Goal: Information Seeking & Learning: Learn about a topic

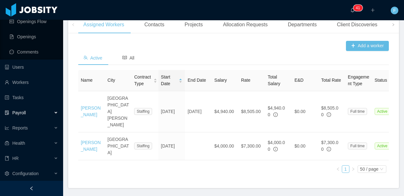
scroll to position [142, 0]
click at [27, 77] on link "Workers" at bounding box center [31, 81] width 53 height 13
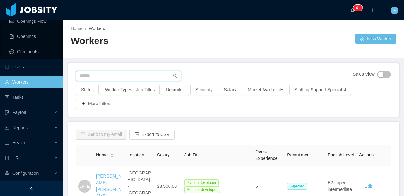
click at [101, 76] on input "text" at bounding box center [128, 76] width 105 height 10
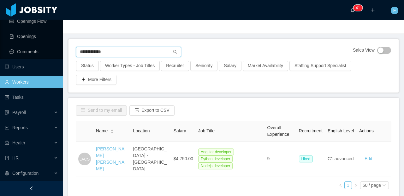
scroll to position [48, 0]
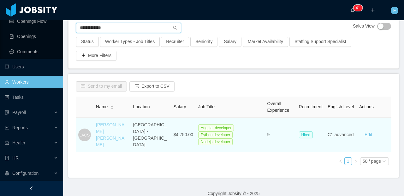
type input "**********"
click at [107, 130] on link "[PERSON_NAME] [PERSON_NAME]" at bounding box center [110, 134] width 28 height 25
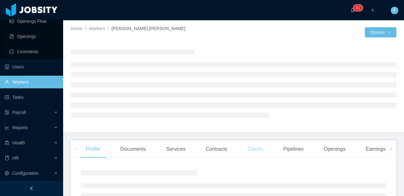
click at [252, 151] on div "Clients" at bounding box center [256, 149] width 26 height 18
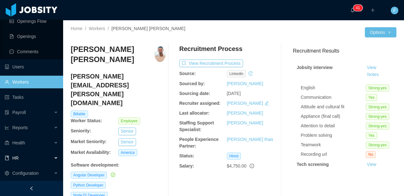
click at [28, 158] on div "HR" at bounding box center [31, 157] width 63 height 13
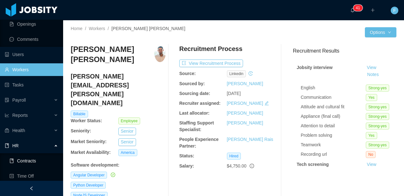
scroll to position [187, 0]
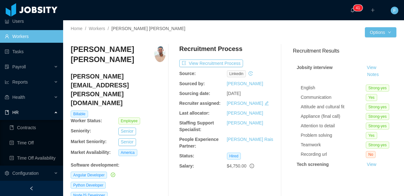
click at [30, 111] on div "HR" at bounding box center [31, 112] width 63 height 13
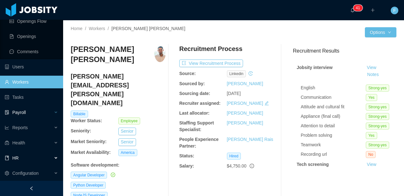
scroll to position [142, 0]
click at [32, 129] on div "Reports" at bounding box center [31, 127] width 63 height 13
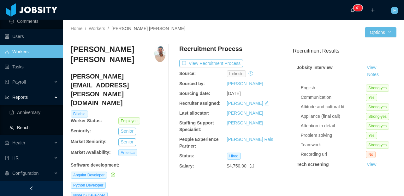
scroll to position [172, 0]
click at [39, 97] on div "Reports" at bounding box center [31, 97] width 63 height 13
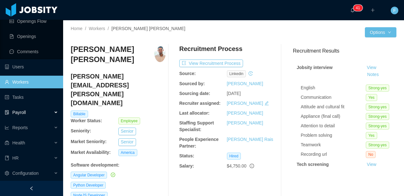
click at [32, 109] on div "Payroll" at bounding box center [31, 112] width 63 height 13
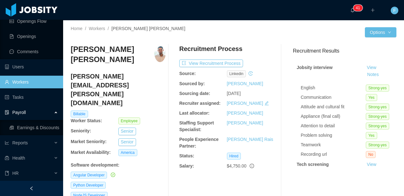
scroll to position [157, 0]
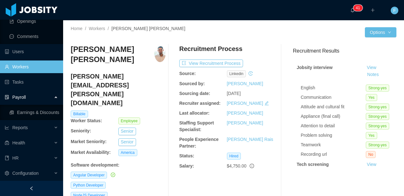
click at [36, 99] on div "Payroll" at bounding box center [31, 97] width 63 height 13
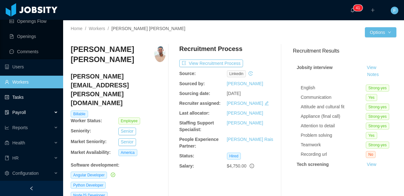
scroll to position [142, 0]
click at [36, 161] on div "HR" at bounding box center [31, 157] width 63 height 13
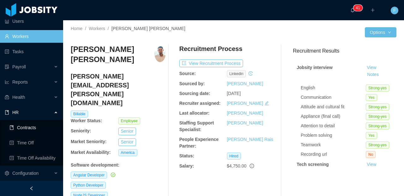
click at [33, 129] on link "Contracts" at bounding box center [33, 127] width 49 height 13
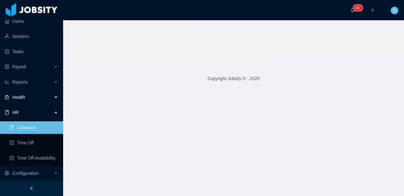
click at [38, 96] on div "Health" at bounding box center [31, 97] width 63 height 13
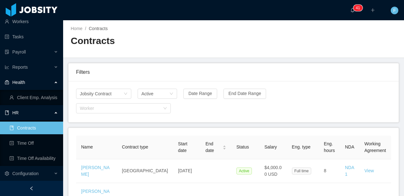
scroll to position [202, 0]
click at [38, 97] on link "Client Emp. Analysis" at bounding box center [33, 97] width 49 height 13
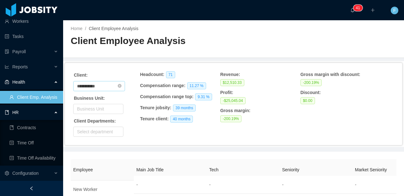
click at [105, 85] on input "**********" at bounding box center [99, 86] width 52 height 10
click at [112, 69] on div "**********" at bounding box center [234, 103] width 336 height 81
click at [99, 111] on div "Business Unit" at bounding box center [97, 109] width 40 height 6
click at [97, 121] on li "IT" at bounding box center [97, 121] width 49 height 10
click at [112, 74] on div "Client:" at bounding box center [106, 75] width 67 height 8
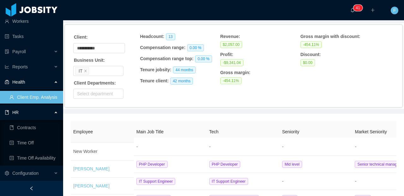
scroll to position [40, 0]
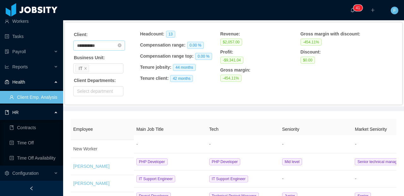
click at [104, 41] on input "**********" at bounding box center [99, 45] width 52 height 10
click at [106, 66] on li "Creed Interactive" at bounding box center [101, 68] width 57 height 10
type input "**********"
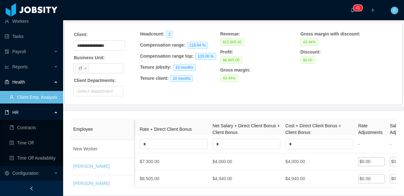
scroll to position [0, 681]
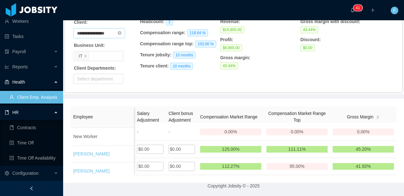
click at [109, 35] on input "**********" at bounding box center [99, 33] width 52 height 10
click at [93, 56] on li "Kenect" at bounding box center [101, 55] width 57 height 10
type input "******"
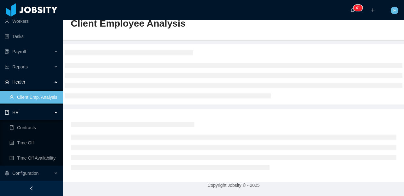
click at [199, 87] on li at bounding box center [234, 85] width 338 height 5
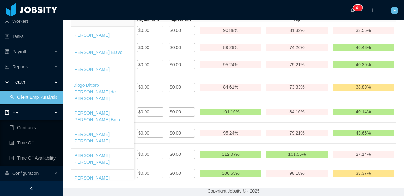
scroll to position [107, 906]
